Goal: Task Accomplishment & Management: Complete application form

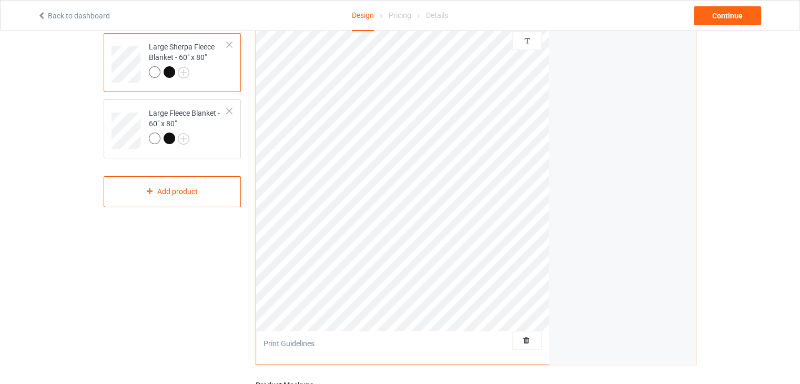
scroll to position [86, 0]
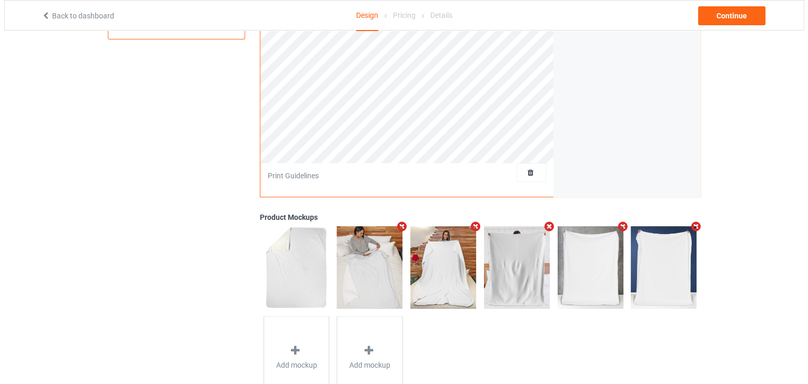
scroll to position [296, 0]
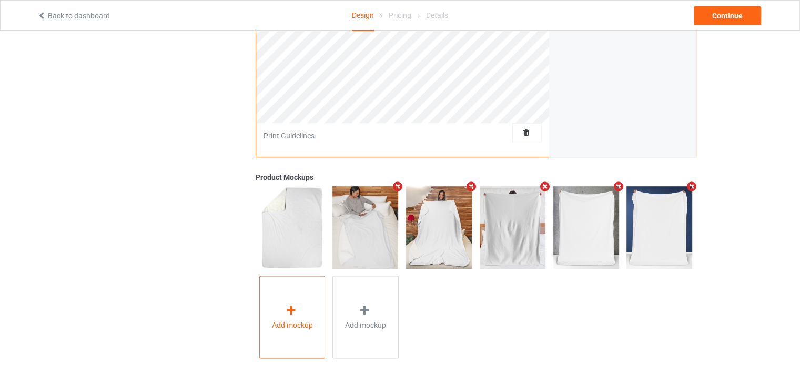
click at [263, 301] on div "Add mockup" at bounding box center [292, 317] width 66 height 83
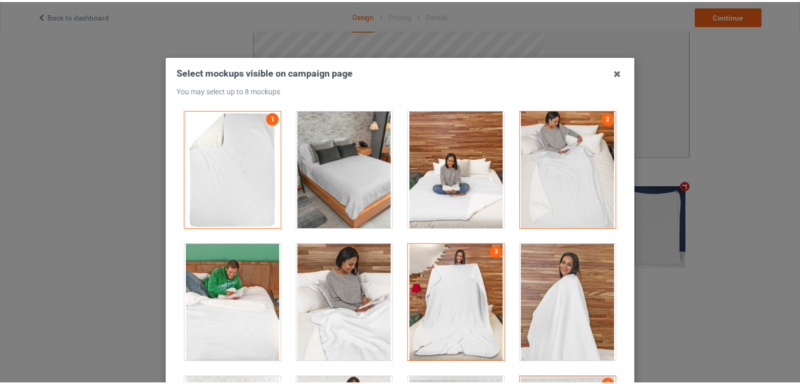
scroll to position [0, 0]
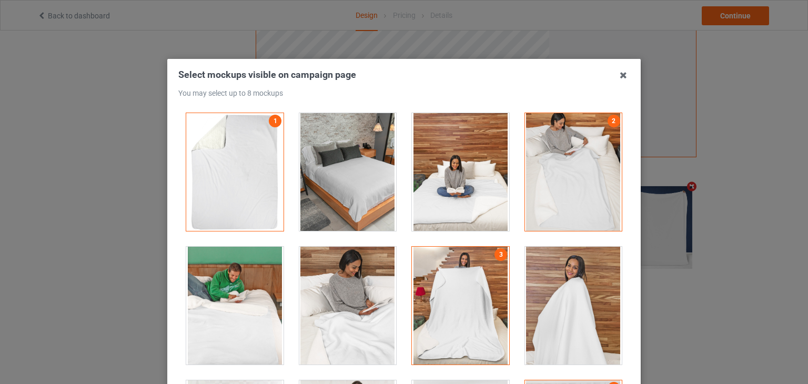
click at [355, 192] on div at bounding box center [347, 172] width 97 height 118
click at [617, 73] on icon at bounding box center [623, 75] width 17 height 17
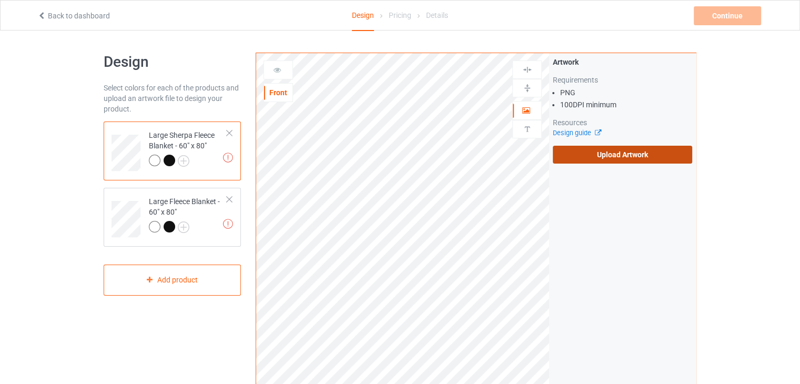
click at [591, 158] on label "Upload Artwork" at bounding box center [622, 155] width 139 height 18
click at [0, 0] on input "Upload Artwork" at bounding box center [0, 0] width 0 height 0
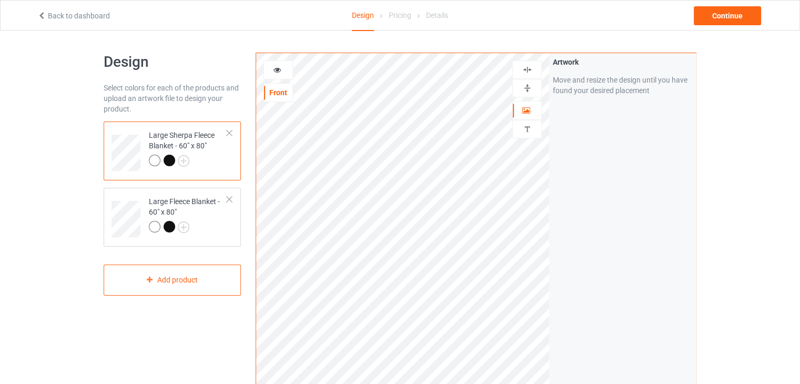
click at [527, 67] on img at bounding box center [528, 70] width 10 height 10
click at [528, 84] on img at bounding box center [528, 88] width 10 height 10
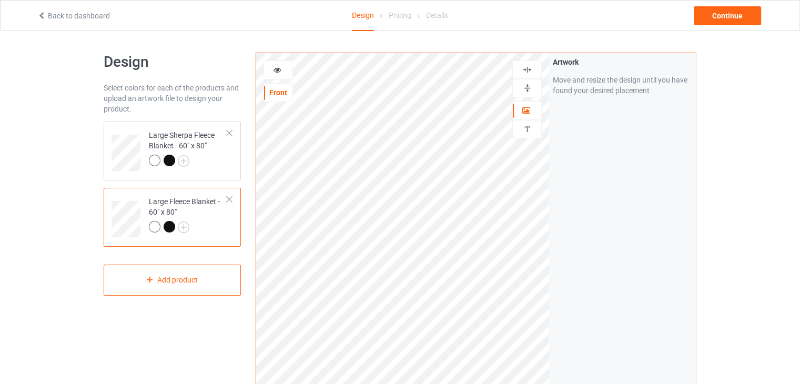
click at [528, 69] on img at bounding box center [528, 70] width 10 height 10
click at [525, 86] on img at bounding box center [528, 88] width 10 height 10
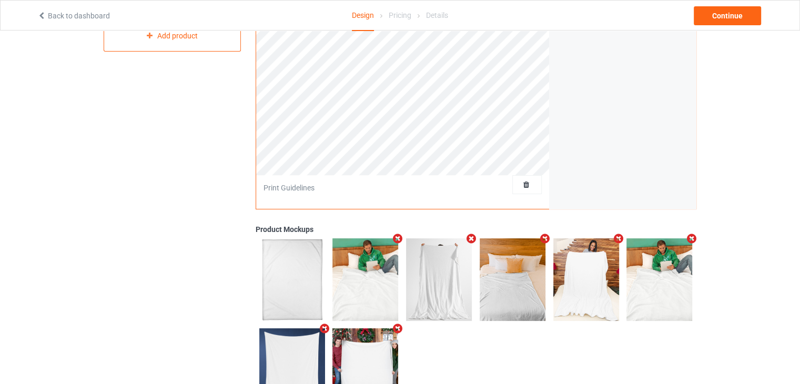
scroll to position [263, 0]
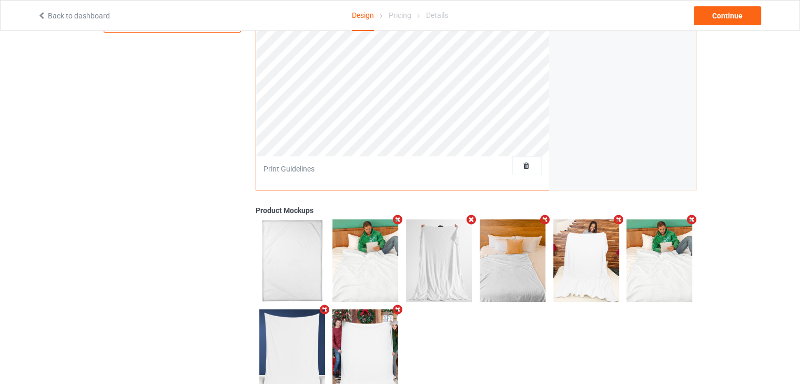
click at [370, 257] on img at bounding box center [366, 260] width 66 height 82
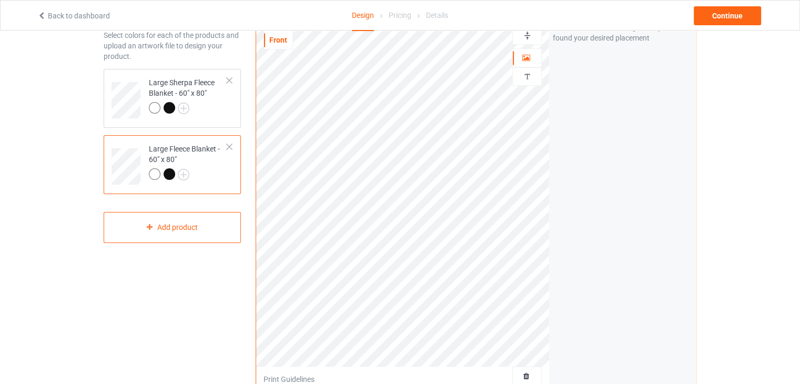
click at [524, 35] on img at bounding box center [528, 36] width 10 height 10
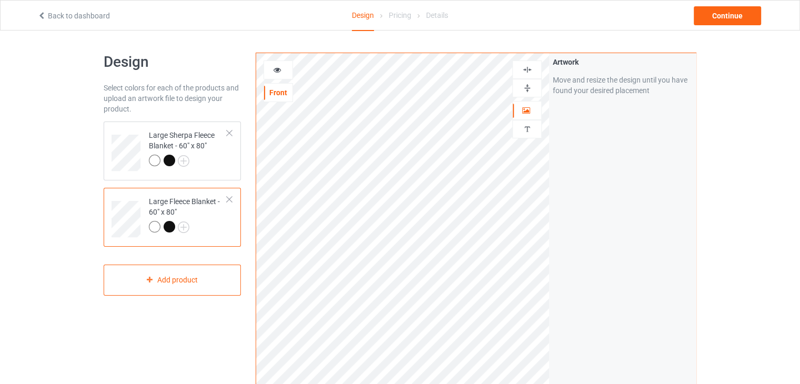
click at [526, 71] on img at bounding box center [528, 70] width 10 height 10
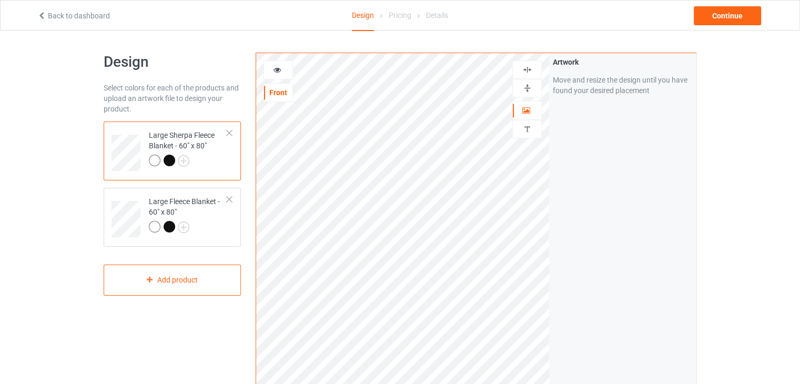
scroll to position [296, 0]
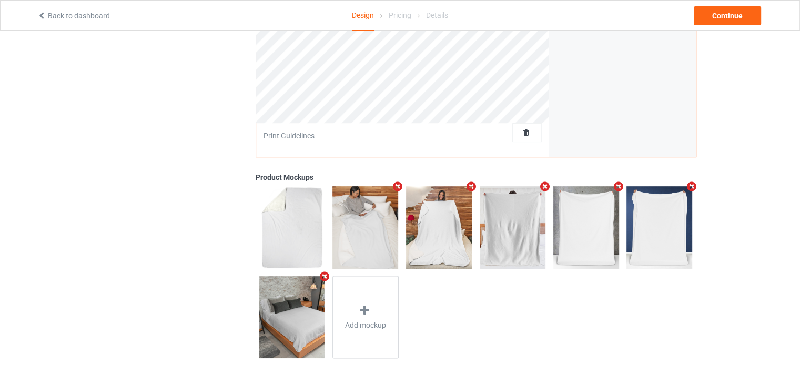
click at [543, 182] on icon "Remove mockup" at bounding box center [544, 186] width 13 height 11
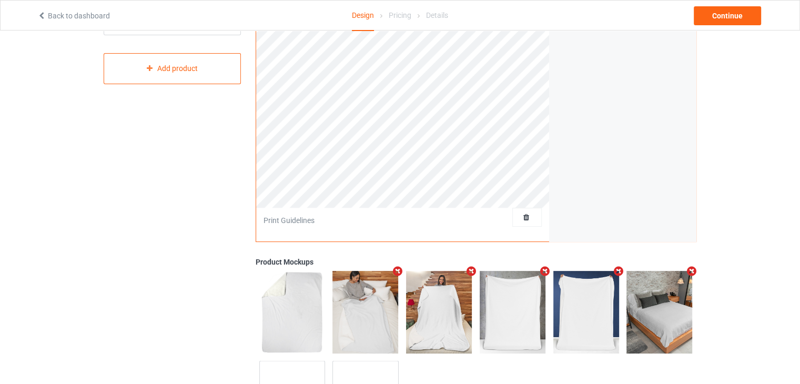
scroll to position [86, 0]
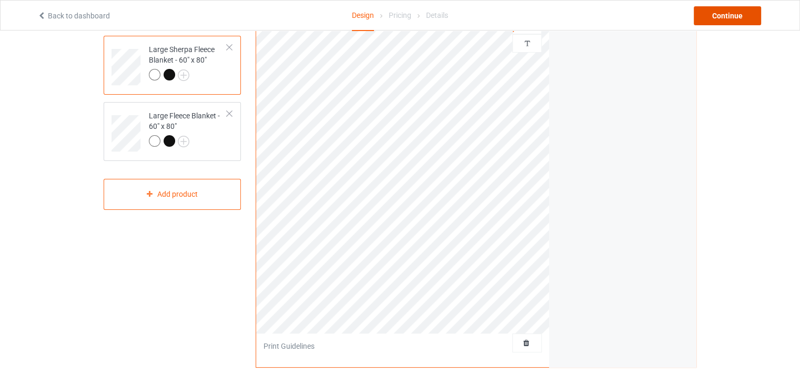
click at [730, 15] on div "Continue" at bounding box center [727, 15] width 67 height 19
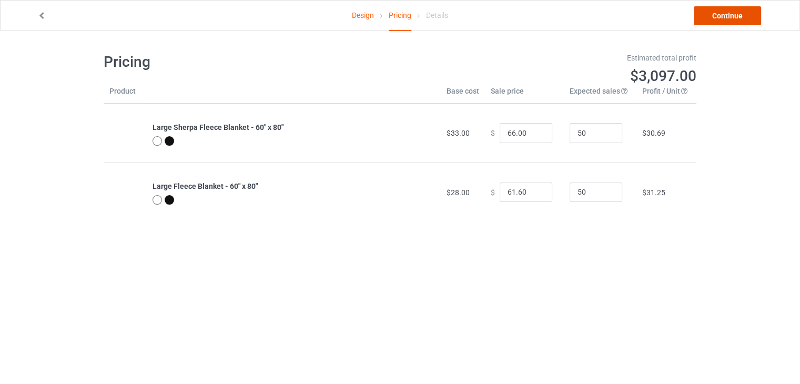
click at [727, 9] on link "Continue" at bounding box center [727, 15] width 67 height 19
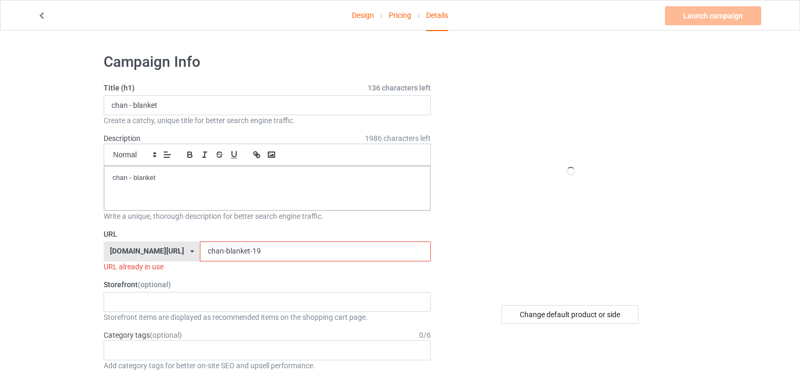
click at [235, 249] on input "chan-blanket-19" at bounding box center [315, 252] width 230 height 20
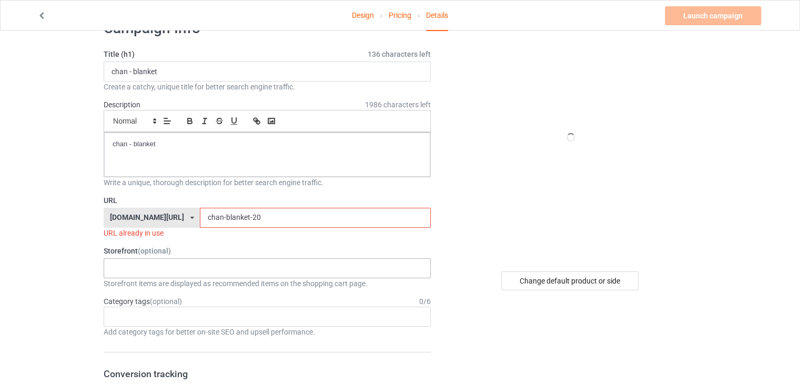
scroll to position [53, 0]
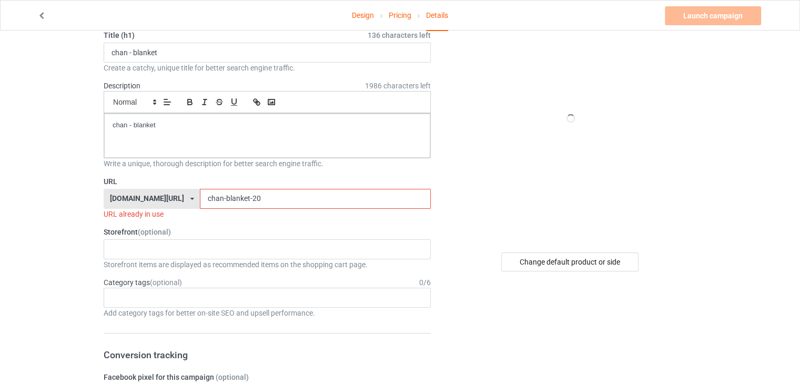
click at [263, 195] on input "chan-blanket-20" at bounding box center [315, 199] width 230 height 20
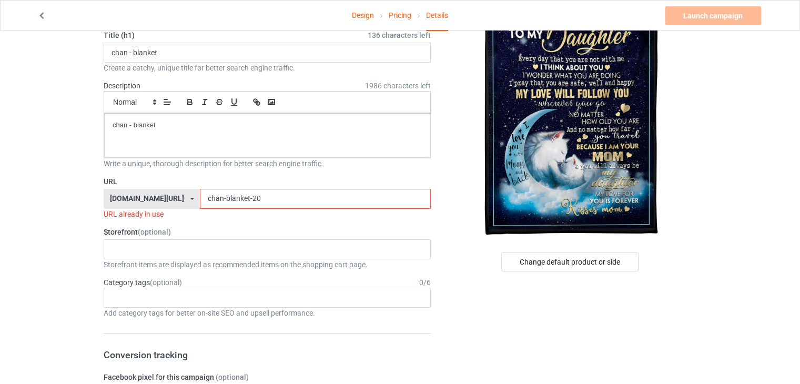
click at [281, 199] on input "chan-blanket-20" at bounding box center [315, 199] width 230 height 20
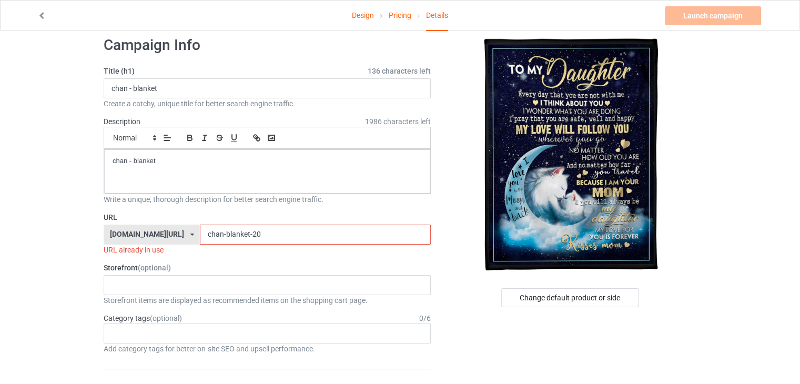
scroll to position [0, 0]
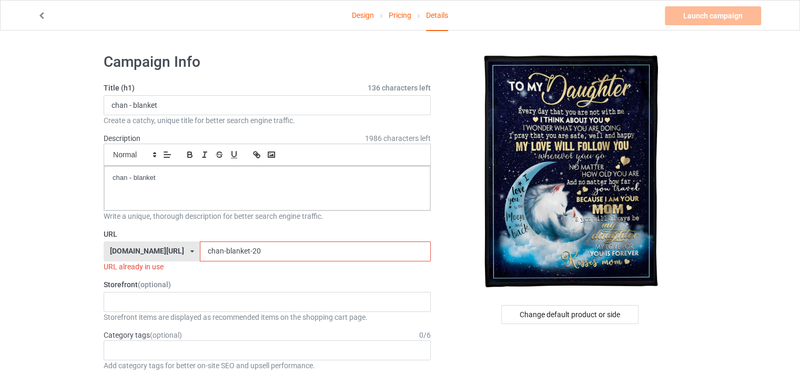
drag, startPoint x: 193, startPoint y: 250, endPoint x: 160, endPoint y: 247, distance: 33.4
click at [160, 247] on div "[DOMAIN_NAME][URL] [DOMAIN_NAME][URL] 587d0d41cee36fd012c64a69 chan-blanket-20" at bounding box center [267, 252] width 327 height 20
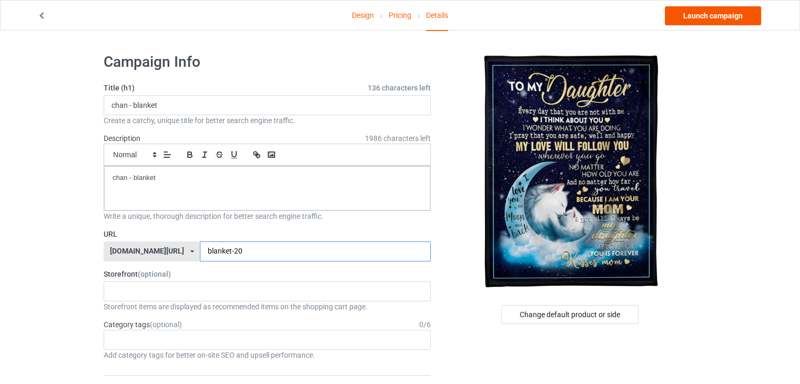
type input "blanket-20"
click at [699, 15] on link "Launch campaign" at bounding box center [713, 15] width 96 height 19
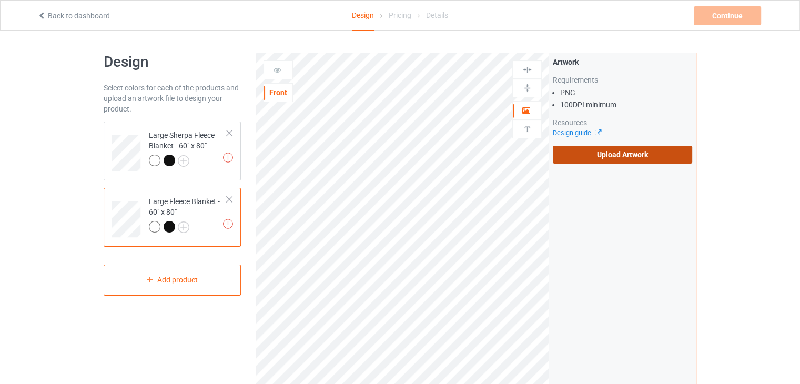
click at [636, 152] on label "Upload Artwork" at bounding box center [622, 155] width 139 height 18
click at [0, 0] on input "Upload Artwork" at bounding box center [0, 0] width 0 height 0
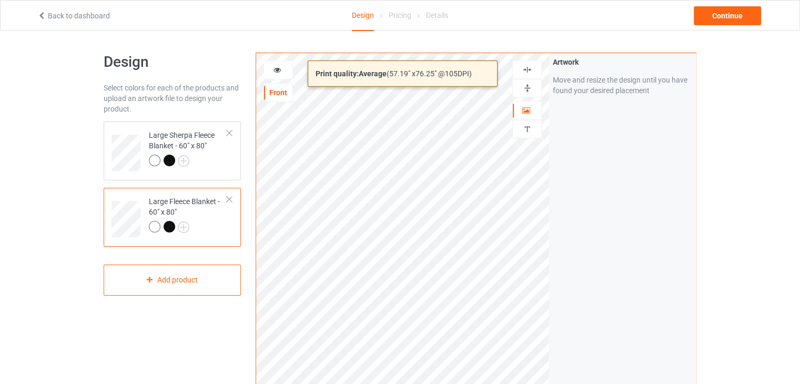
click at [532, 384] on html "Back to dashboard Design Pricing Details Continue Design Select colors for each…" at bounding box center [400, 192] width 800 height 384
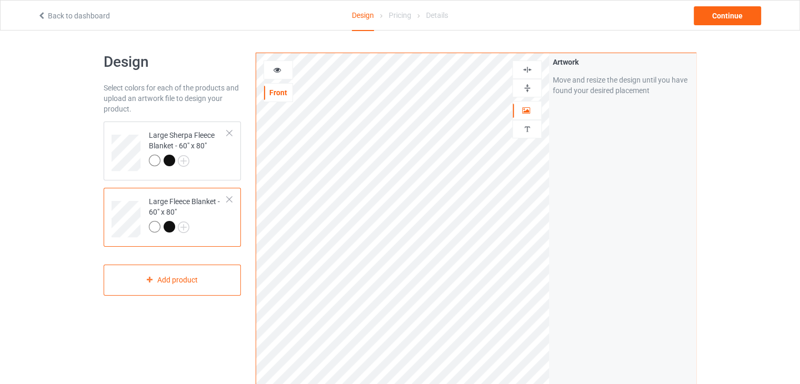
click at [534, 69] on div at bounding box center [527, 70] width 28 height 10
click at [529, 83] on img at bounding box center [528, 88] width 10 height 10
click at [528, 69] on img at bounding box center [528, 70] width 10 height 10
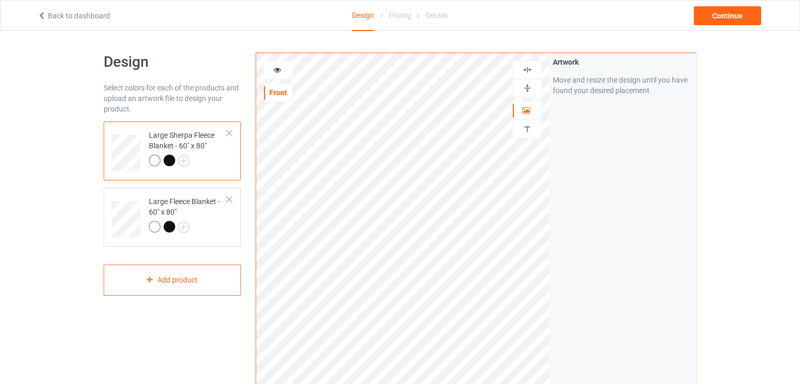
click at [523, 70] on img at bounding box center [528, 70] width 10 height 10
click at [523, 82] on div at bounding box center [527, 88] width 29 height 18
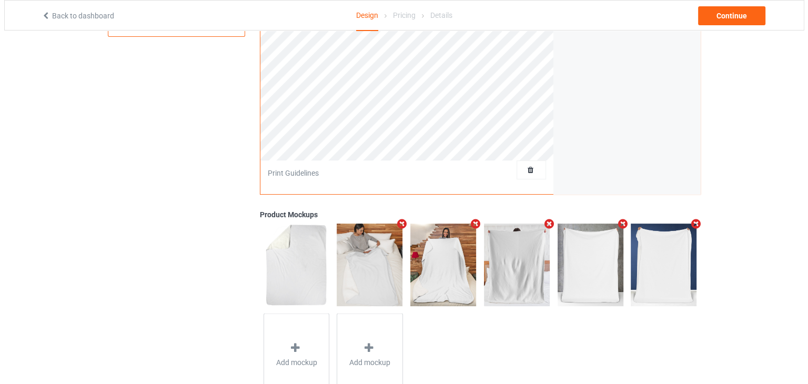
scroll to position [263, 0]
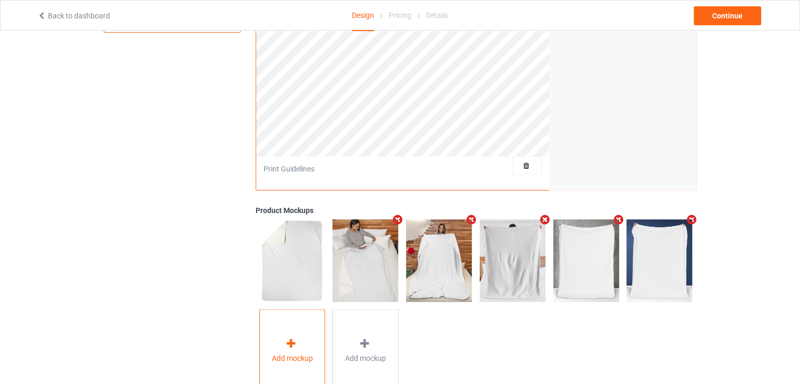
click at [304, 335] on div "Add mockup" at bounding box center [292, 350] width 66 height 83
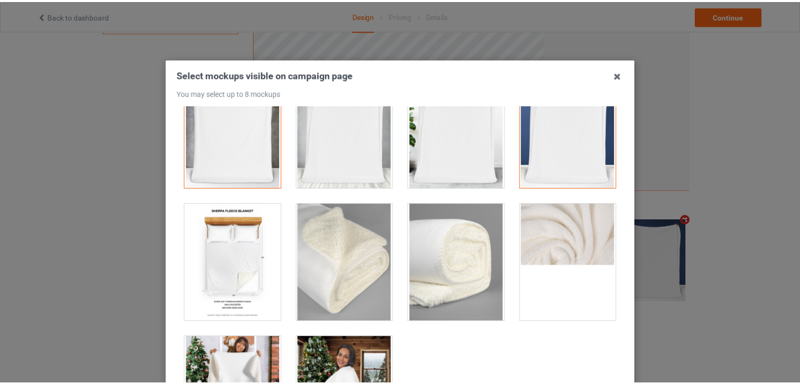
scroll to position [760, 0]
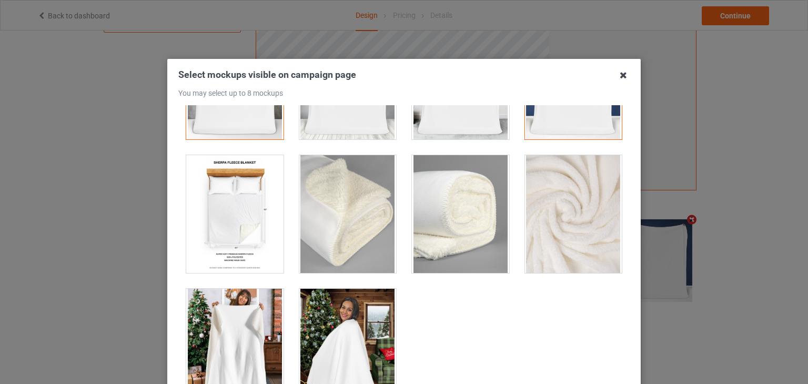
click at [619, 78] on icon at bounding box center [623, 75] width 17 height 17
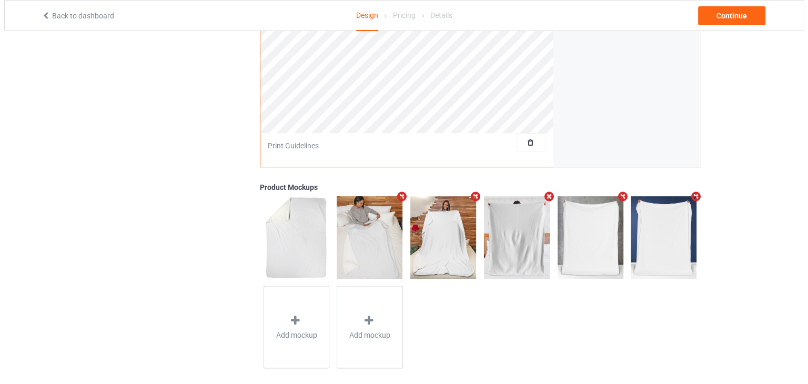
scroll to position [296, 0]
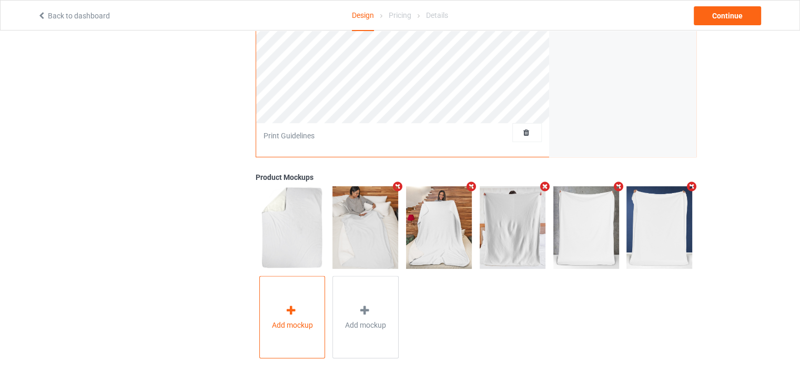
click at [299, 311] on div at bounding box center [292, 312] width 15 height 15
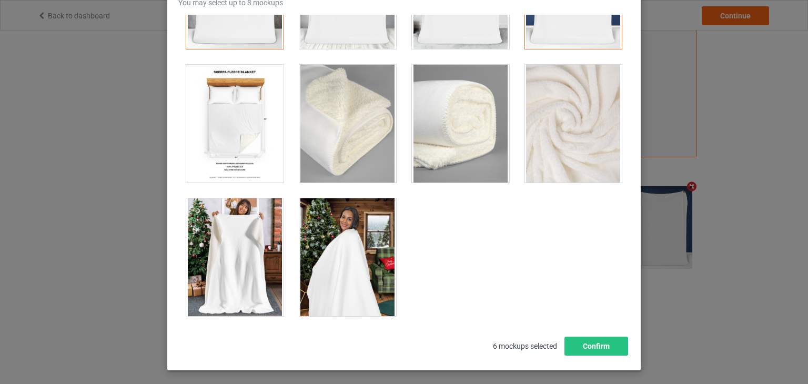
scroll to position [135, 0]
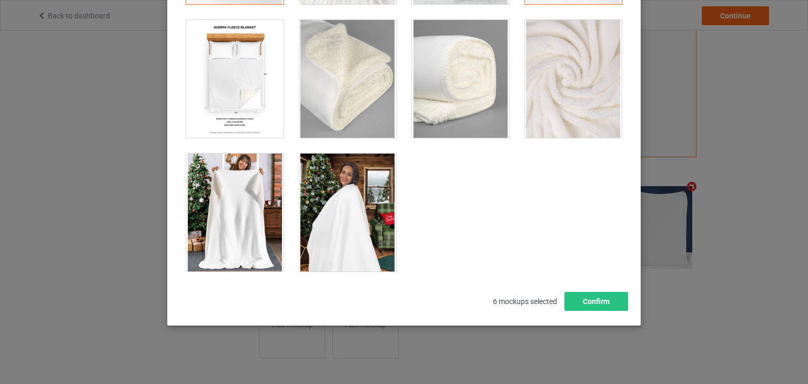
click at [220, 95] on div at bounding box center [234, 79] width 97 height 118
click at [323, 212] on div at bounding box center [347, 213] width 97 height 118
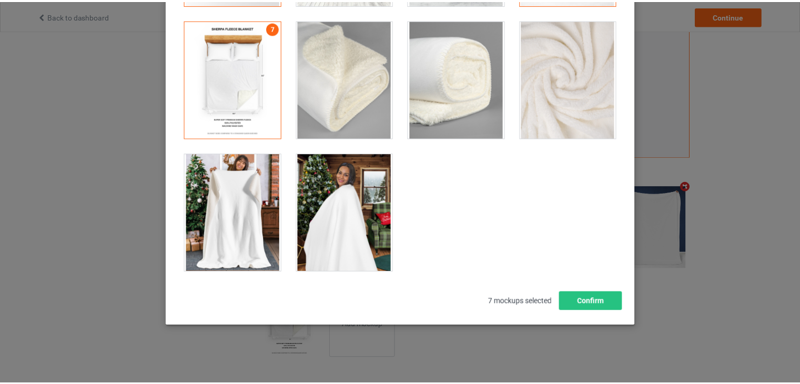
scroll to position [296, 0]
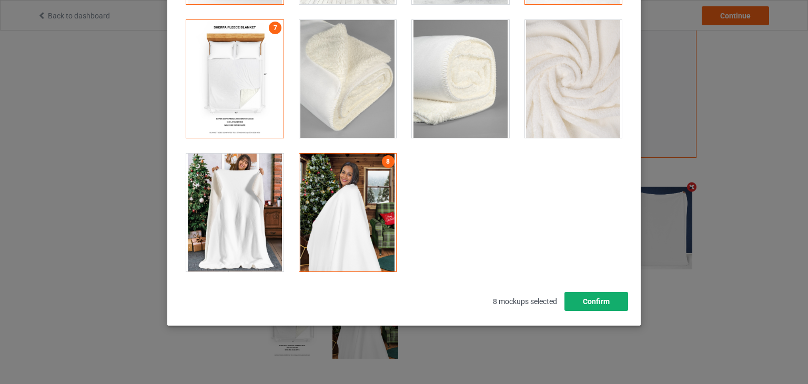
click at [603, 295] on button "Confirm" at bounding box center [597, 301] width 64 height 19
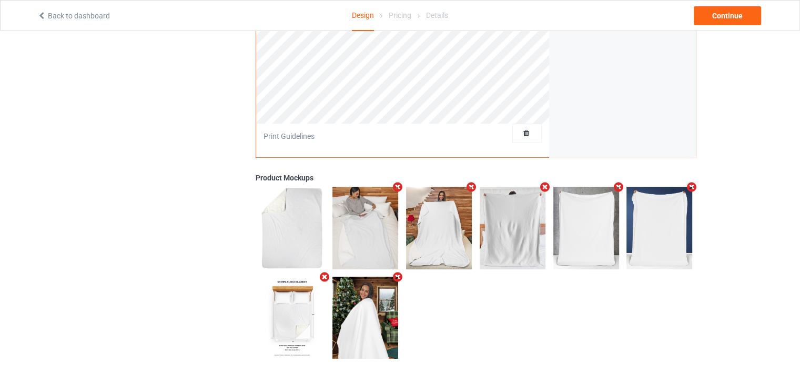
click at [547, 186] on icon "Remove mockup" at bounding box center [544, 187] width 13 height 11
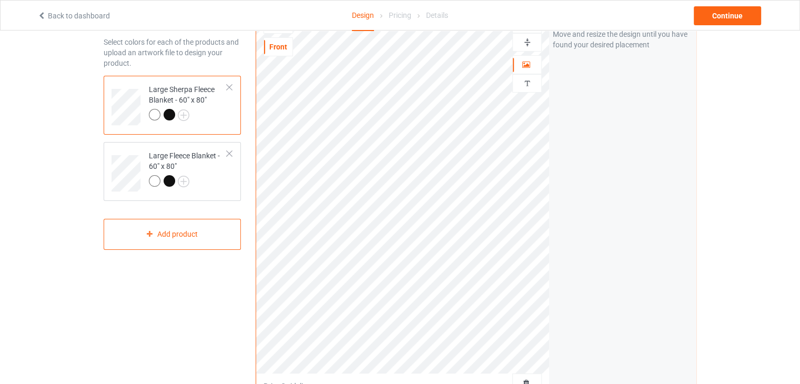
scroll to position [0, 0]
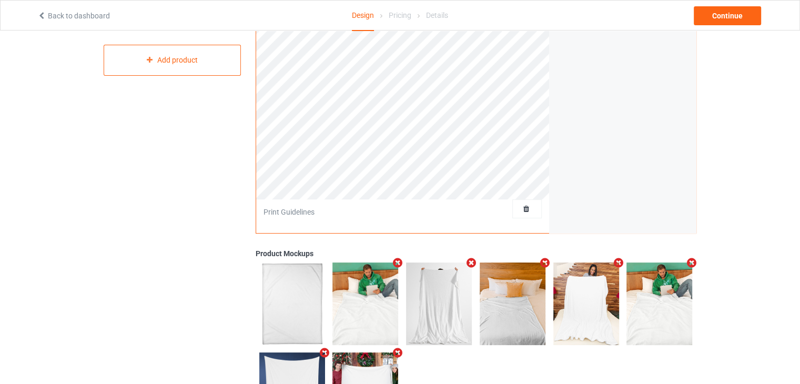
scroll to position [296, 0]
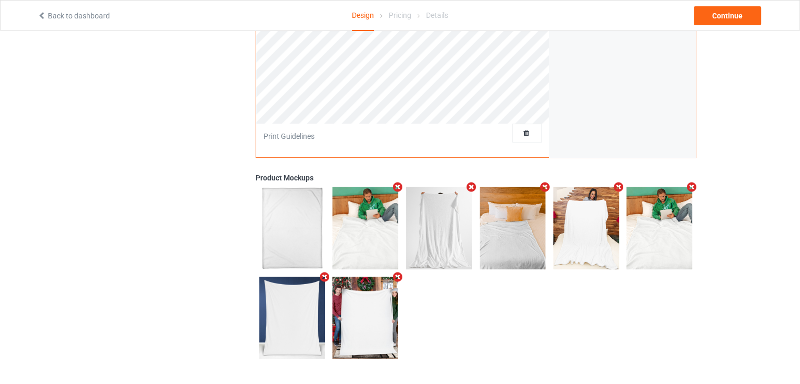
click at [695, 185] on icon "Remove mockup" at bounding box center [692, 187] width 13 height 11
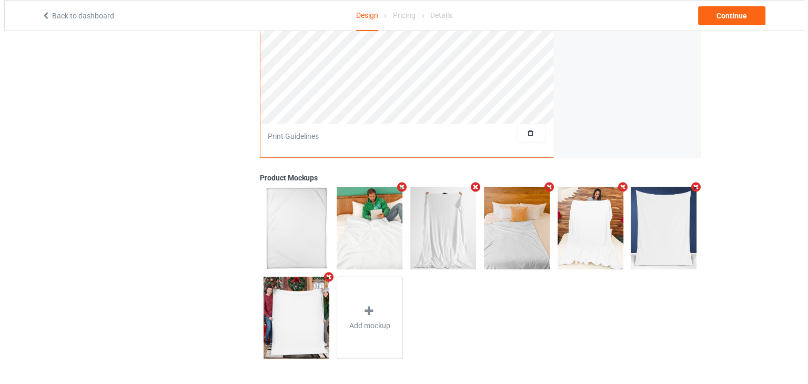
scroll to position [296, 0]
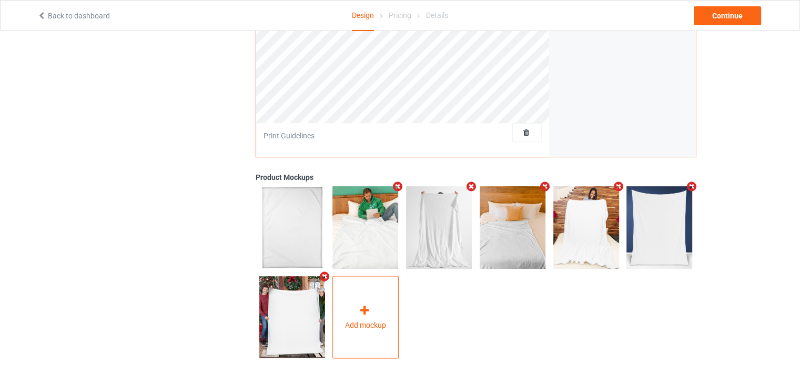
click at [375, 320] on span "Add mockup" at bounding box center [365, 324] width 41 height 11
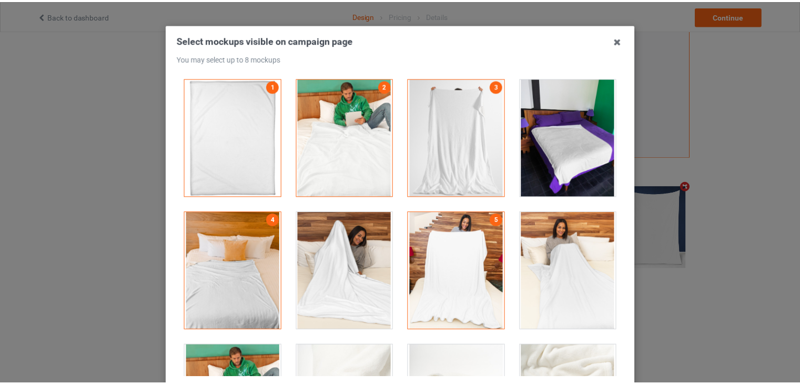
scroll to position [0, 0]
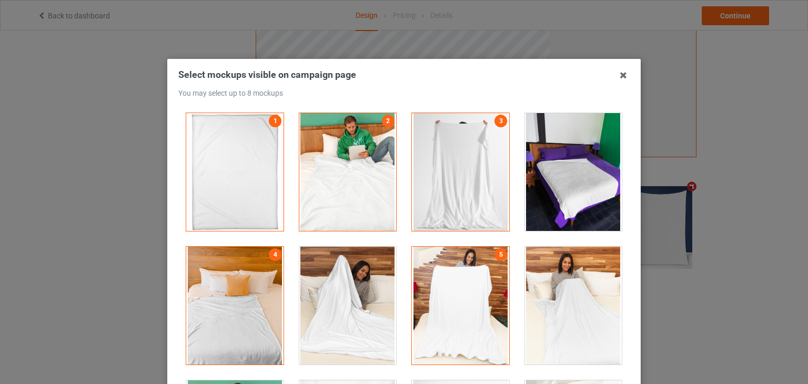
click at [609, 78] on h3 "Select mockups visible on campaign page You may select up to 8 mockups" at bounding box center [403, 82] width 451 height 29
click at [621, 74] on icon at bounding box center [623, 75] width 17 height 17
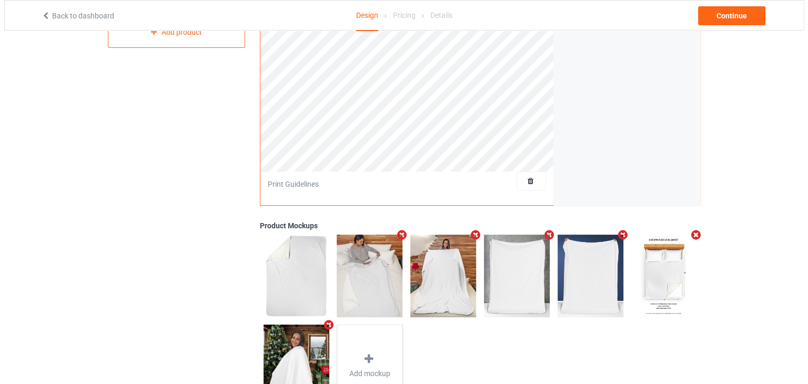
scroll to position [296, 0]
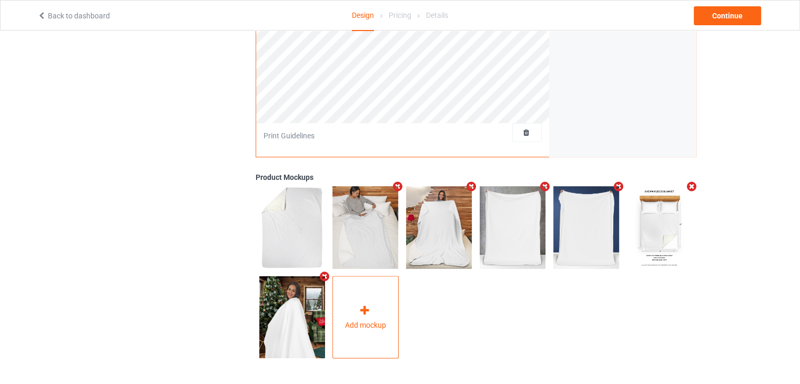
click at [341, 312] on div "Add mockup" at bounding box center [366, 317] width 66 height 83
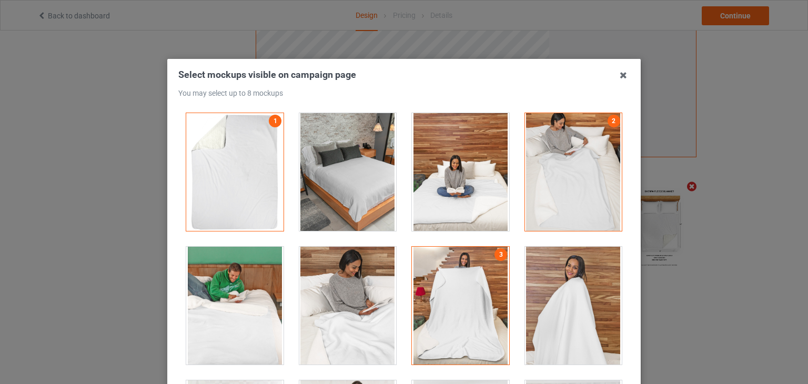
click at [343, 180] on div at bounding box center [347, 172] width 97 height 118
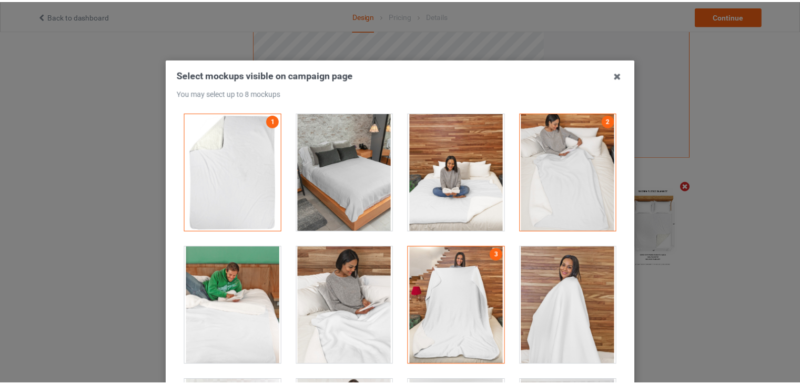
scroll to position [296, 0]
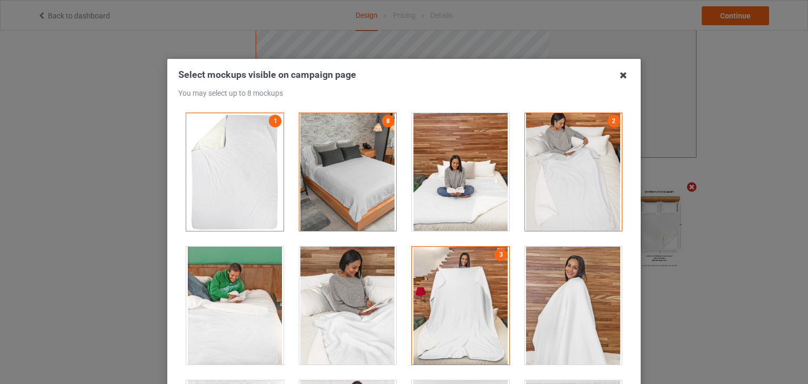
click at [616, 78] on icon at bounding box center [623, 75] width 17 height 17
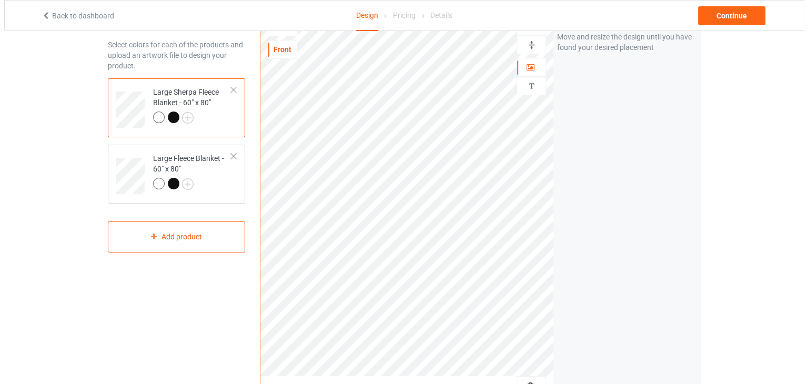
scroll to position [0, 0]
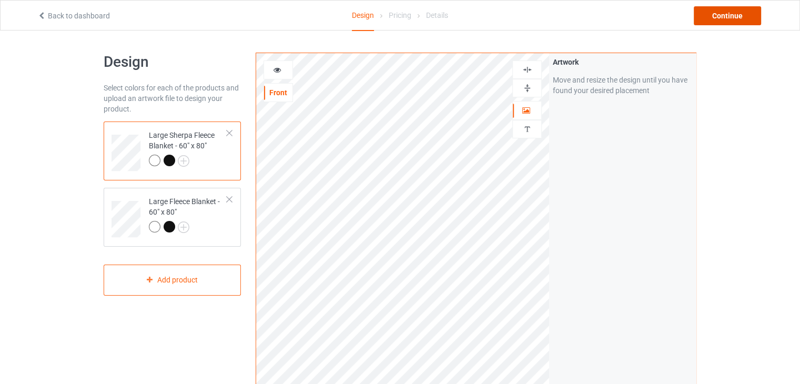
click at [728, 13] on div "Continue" at bounding box center [727, 15] width 67 height 19
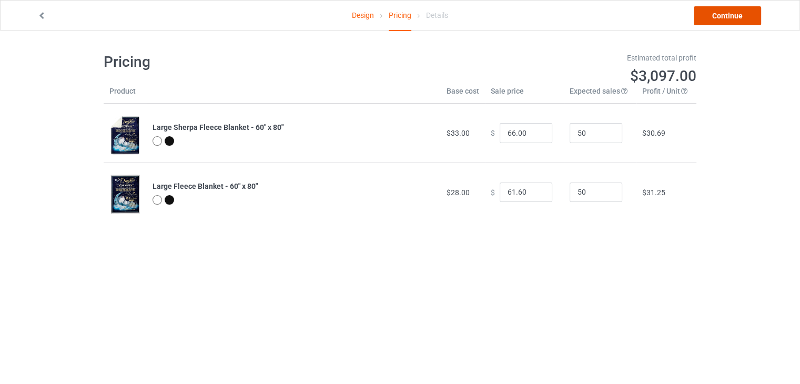
click at [701, 15] on link "Continue" at bounding box center [727, 15] width 67 height 19
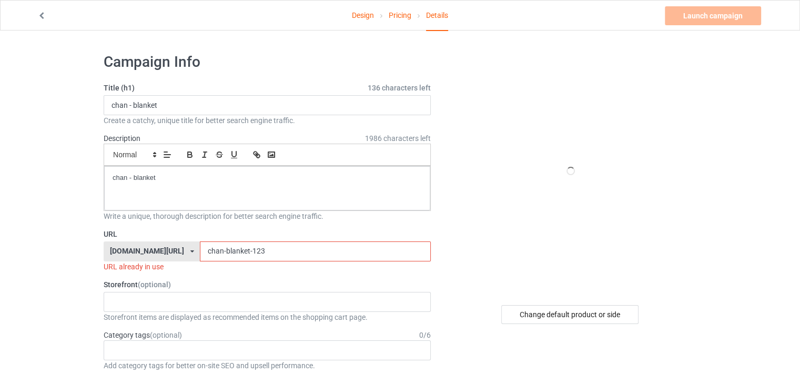
drag, startPoint x: 197, startPoint y: 249, endPoint x: 176, endPoint y: 248, distance: 20.5
click at [200, 249] on input "chan-blanket-123" at bounding box center [315, 252] width 230 height 20
click at [200, 248] on input "chan-blanket-123" at bounding box center [315, 252] width 230 height 20
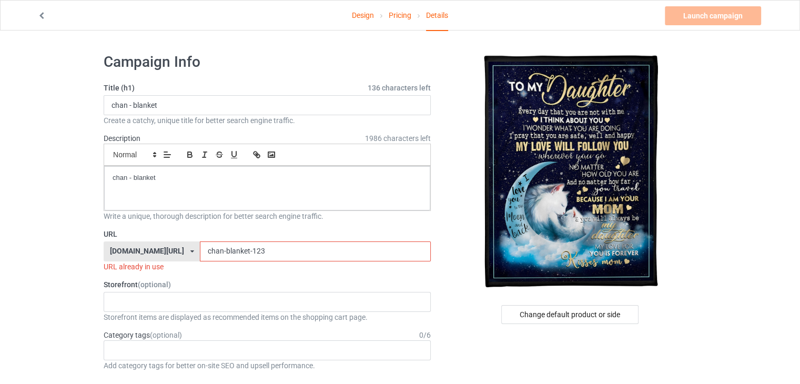
drag, startPoint x: 196, startPoint y: 249, endPoint x: 182, endPoint y: 249, distance: 14.2
click at [200, 249] on input "chan-blanket-123" at bounding box center [315, 252] width 230 height 20
click at [200, 249] on input "blanket-123" at bounding box center [315, 252] width 230 height 20
click at [222, 247] on input "Blanket-123" at bounding box center [315, 252] width 230 height 20
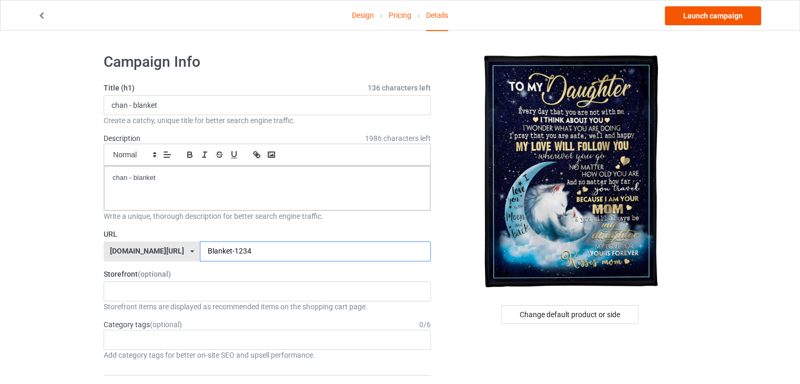
type input "Blanket-1234"
click at [670, 15] on link "Launch campaign" at bounding box center [713, 15] width 96 height 19
